Goal: Task Accomplishment & Management: Use online tool/utility

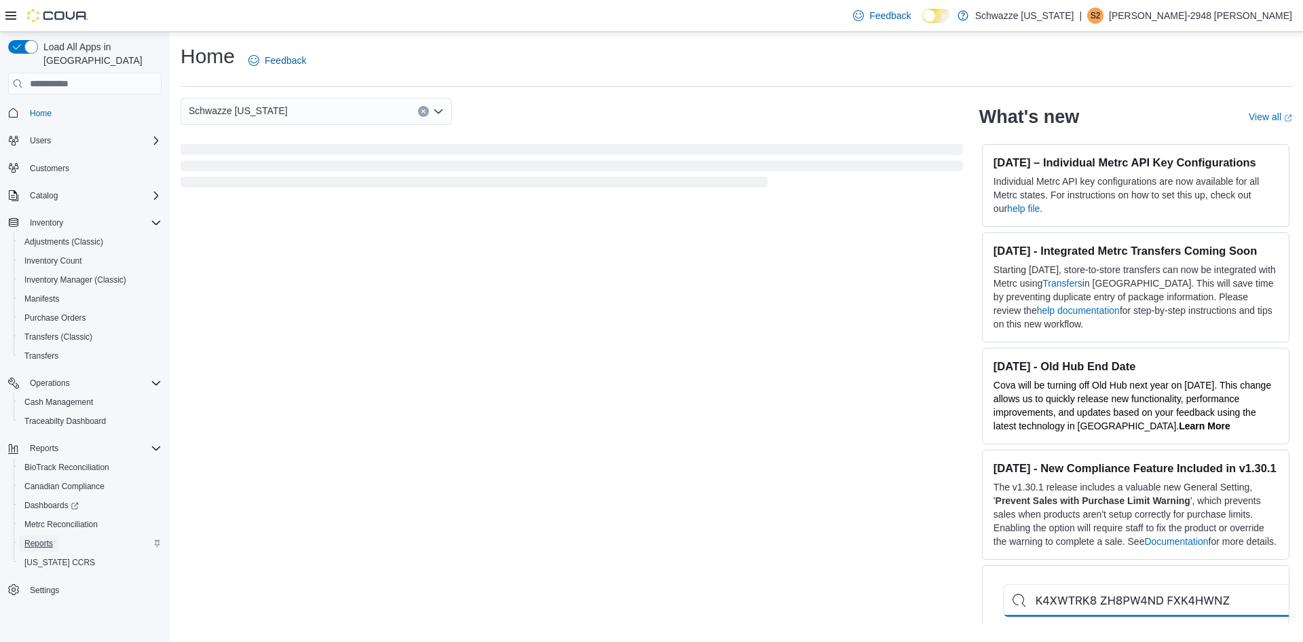
click at [41, 538] on span "Reports" at bounding box center [38, 543] width 29 height 11
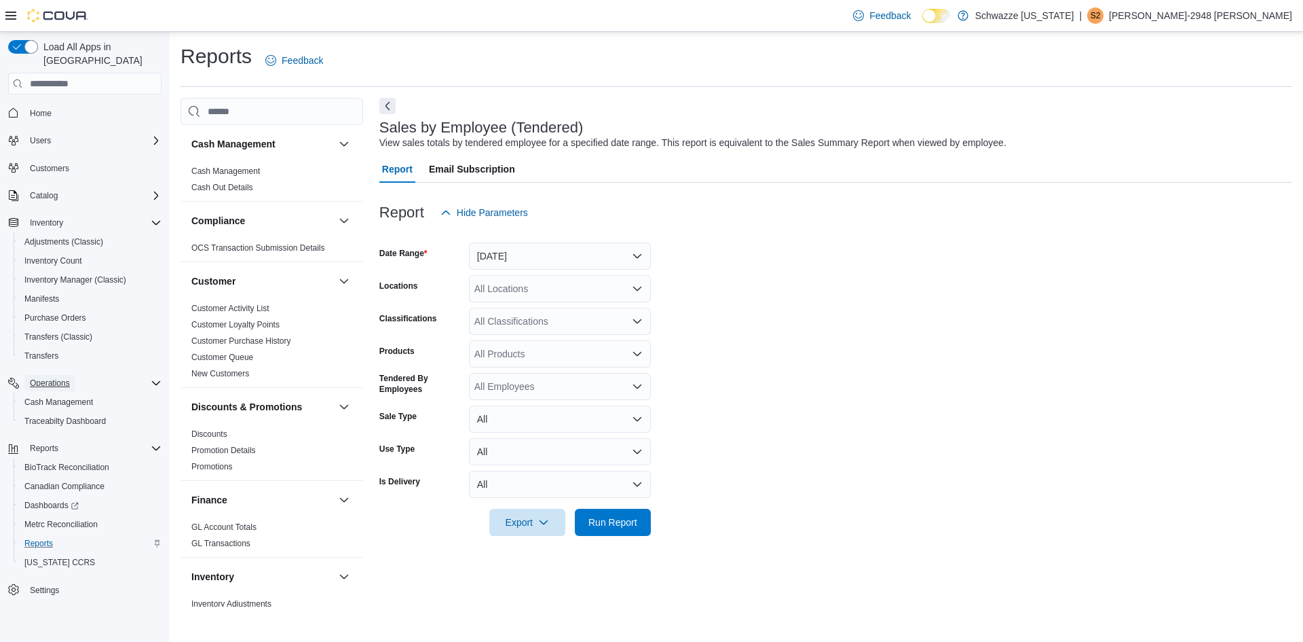
click at [57, 376] on span "Operations" at bounding box center [50, 383] width 40 height 16
click at [44, 377] on span "Operations" at bounding box center [50, 382] width 40 height 11
click at [52, 396] on span "Cash Management" at bounding box center [58, 401] width 69 height 11
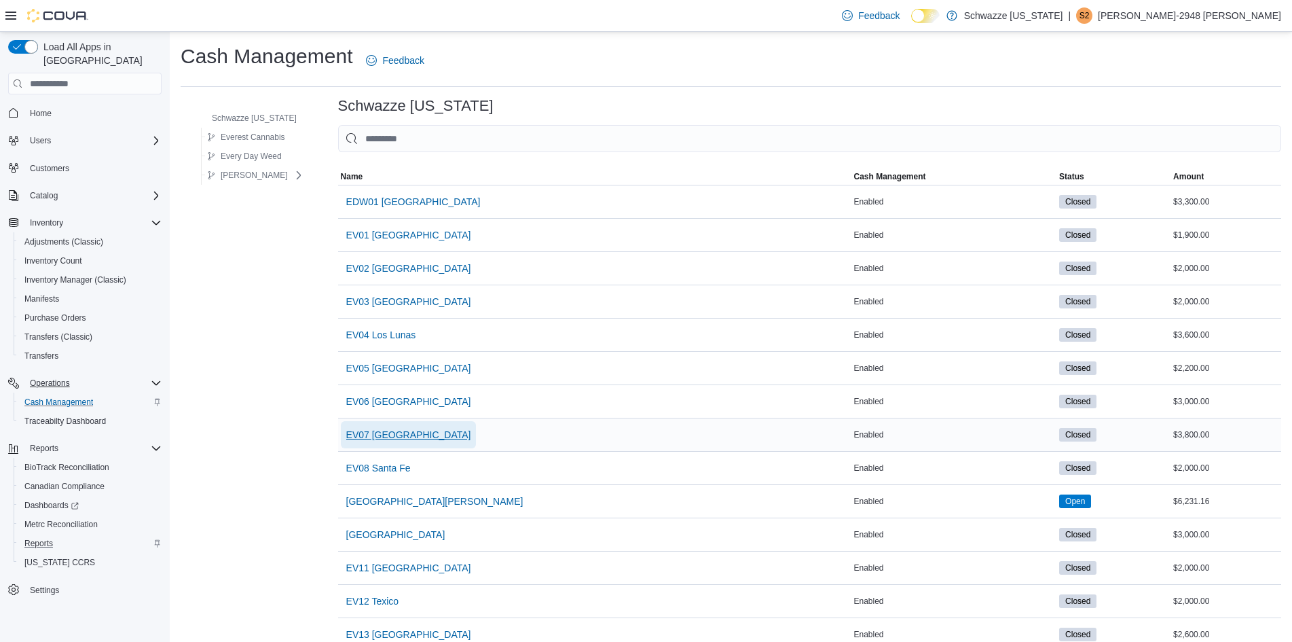
click at [392, 434] on span "EV07 Paradise Hills" at bounding box center [408, 435] width 125 height 14
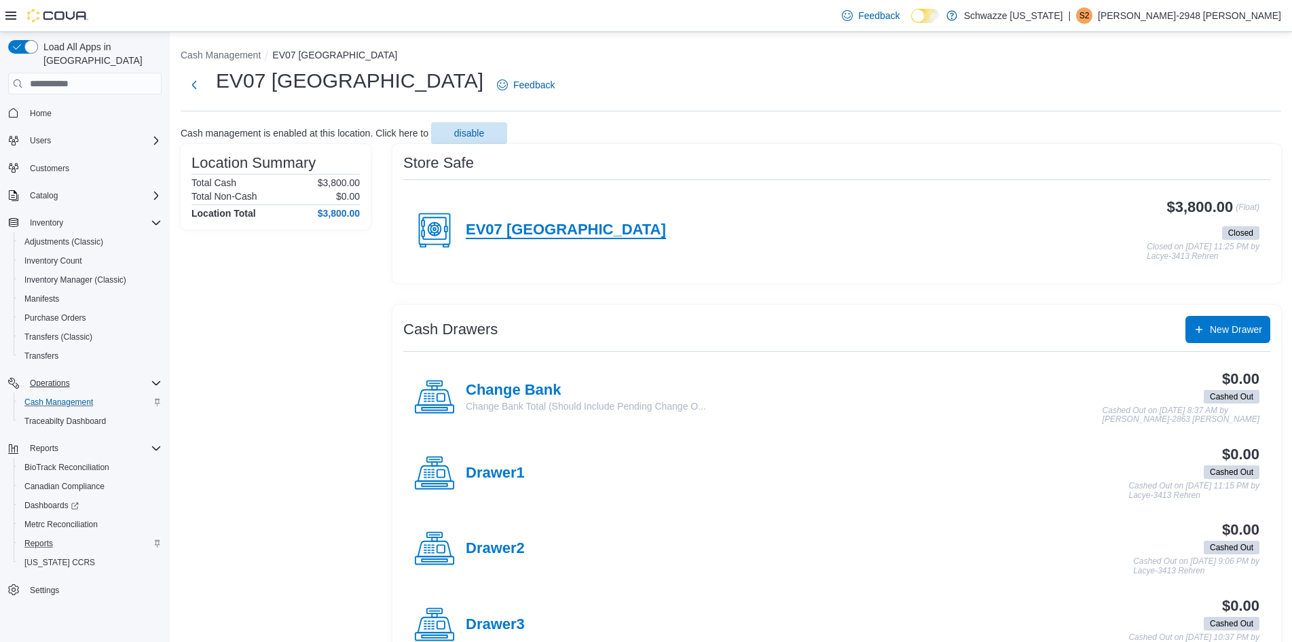
click at [561, 232] on h4 "EV07 Paradise Hills" at bounding box center [566, 230] width 200 height 18
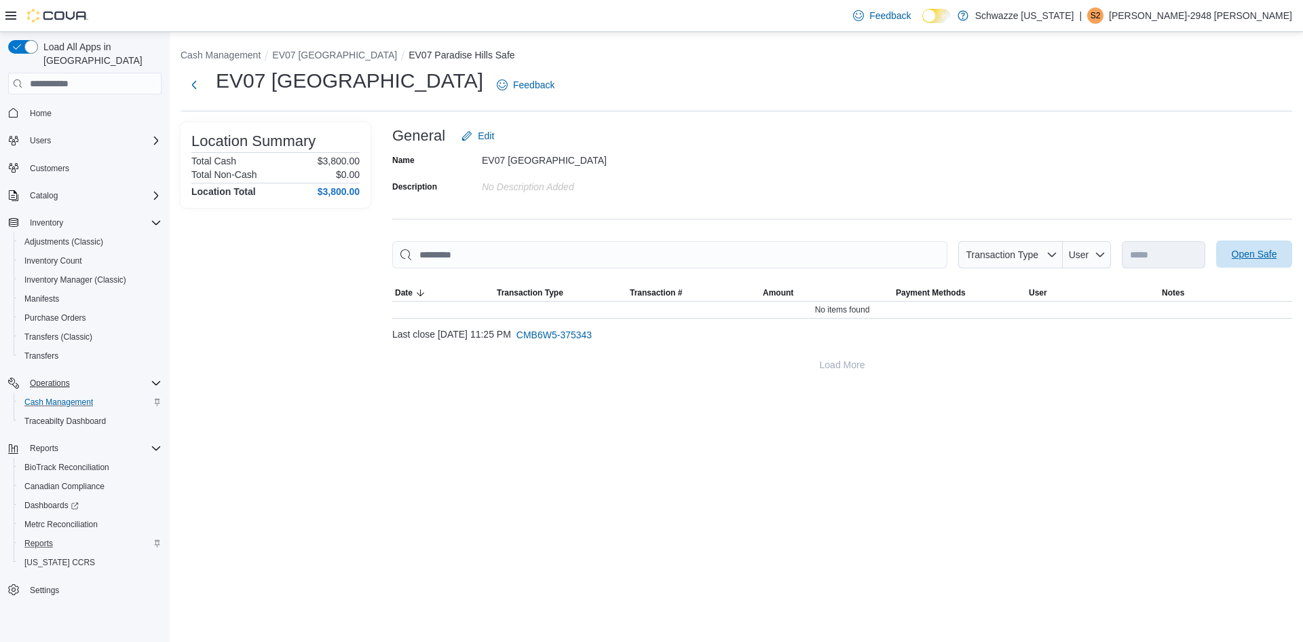
click at [1244, 257] on span "Open Safe" at bounding box center [1254, 254] width 45 height 14
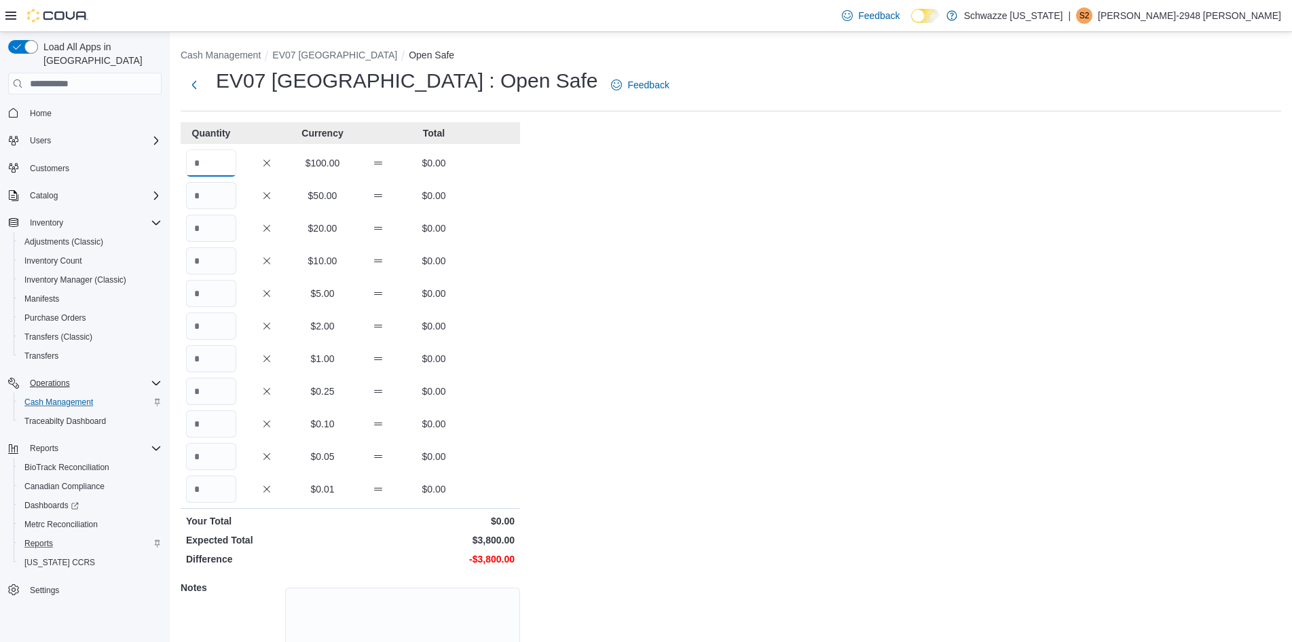
click at [221, 162] on input "Quantity" at bounding box center [211, 162] width 50 height 27
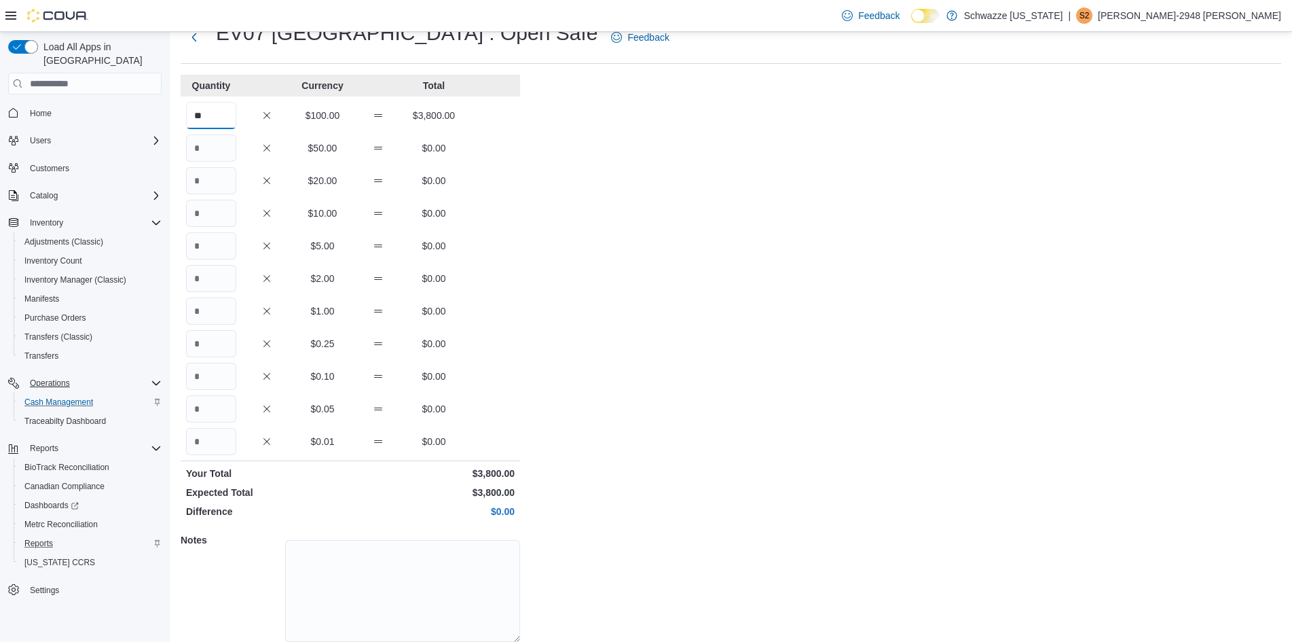
scroll to position [98, 0]
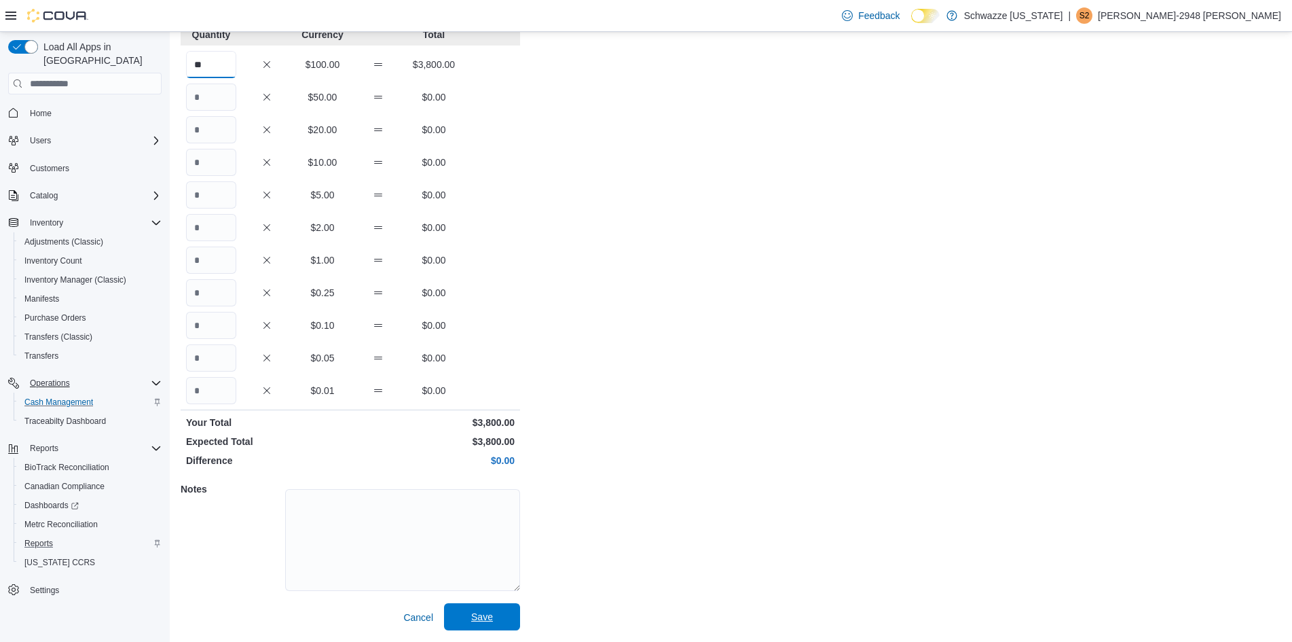
type input "**"
click at [487, 629] on span "Save" at bounding box center [482, 616] width 60 height 27
